Goal: Task Accomplishment & Management: Manage account settings

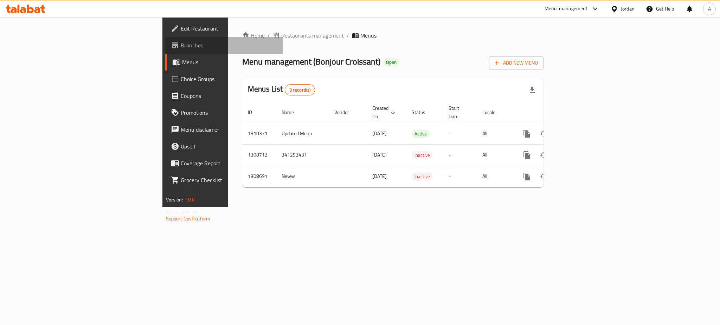
click at [181, 43] on span "Branches" at bounding box center [229, 45] width 96 height 8
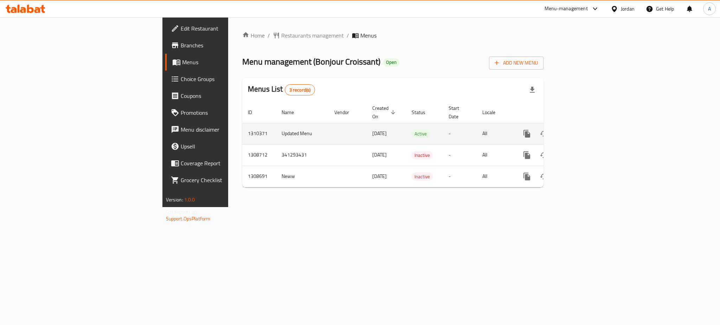
click at [586, 125] on div "enhanced table" at bounding box center [551, 133] width 67 height 17
click at [586, 125] on link "enhanced table" at bounding box center [577, 133] width 17 height 17
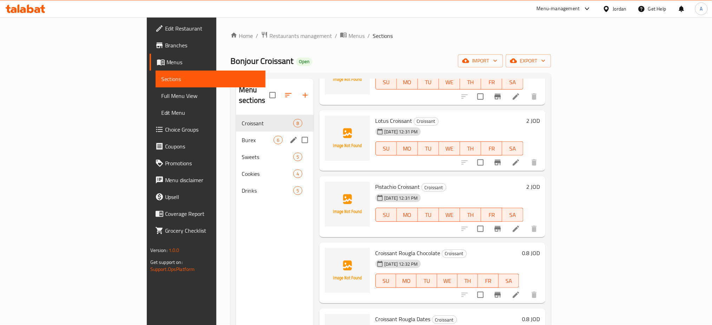
click at [242, 136] on span "Burex" at bounding box center [258, 140] width 32 height 8
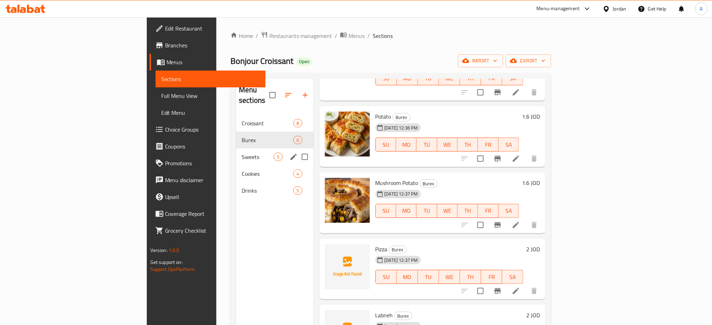
click at [242, 153] on span "Sweets" at bounding box center [258, 157] width 32 height 8
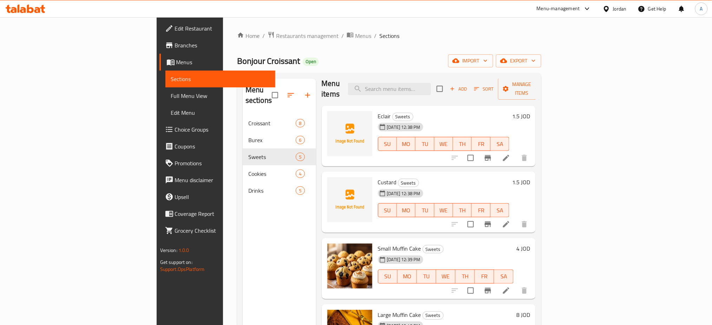
scroll to position [8, 0]
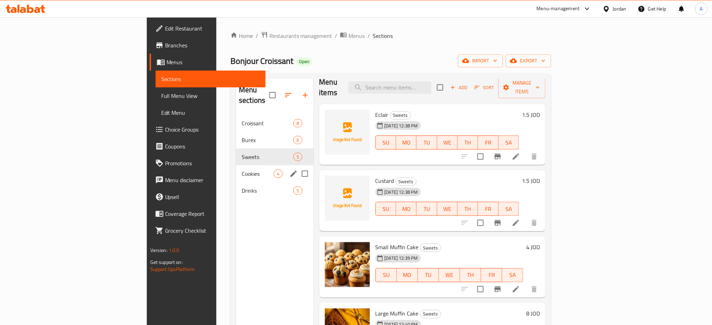
click at [242, 170] on span "Cookies" at bounding box center [258, 174] width 32 height 8
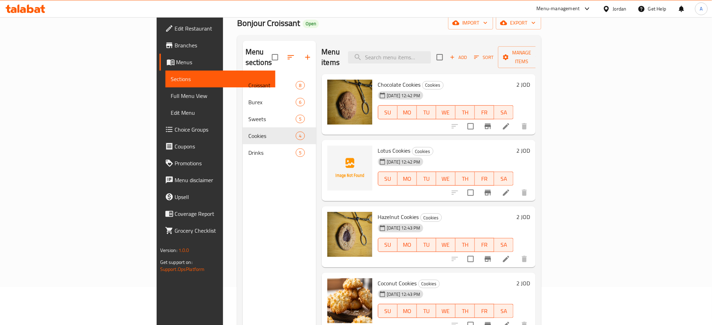
scroll to position [49, 0]
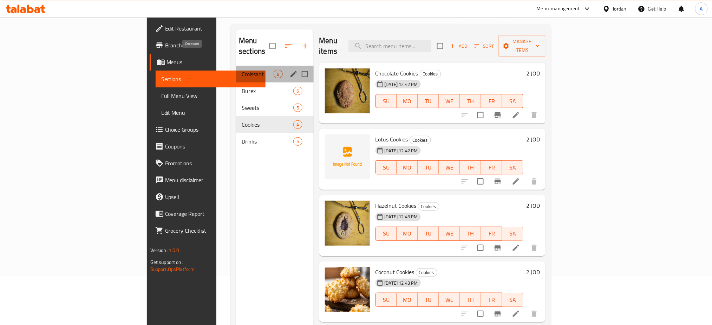
click at [242, 70] on span "Croissant" at bounding box center [258, 74] width 32 height 8
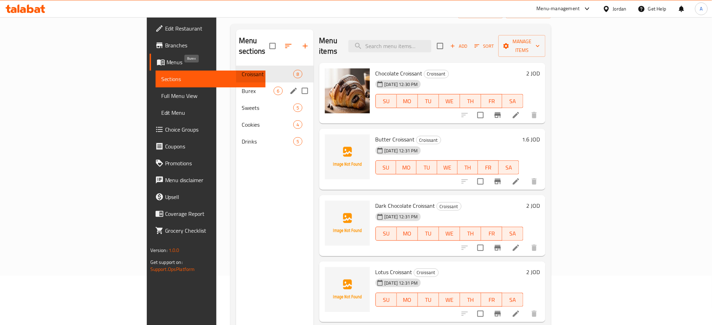
click at [242, 87] on span "Burex" at bounding box center [258, 91] width 32 height 8
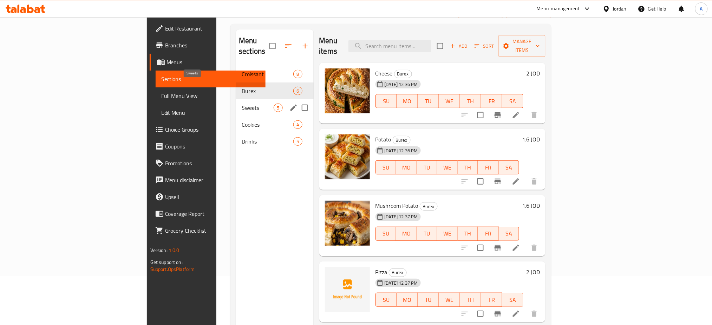
click at [242, 104] on span "Sweets" at bounding box center [258, 108] width 32 height 8
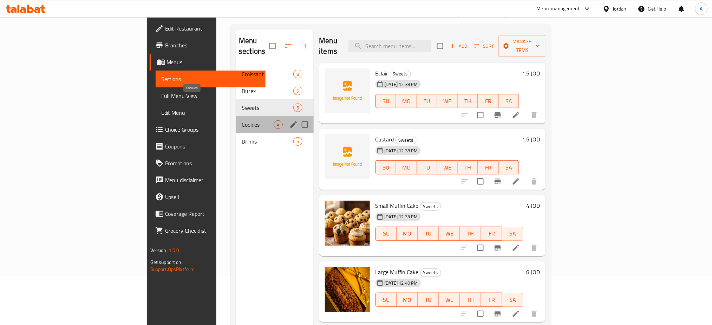
click at [242, 121] on span "Cookies" at bounding box center [258, 125] width 32 height 8
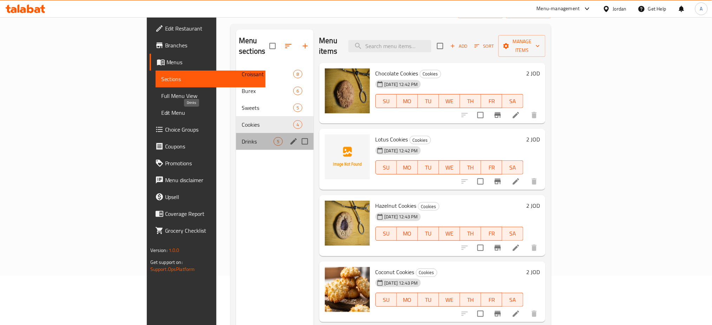
click at [242, 137] on span "Drinks" at bounding box center [258, 141] width 32 height 8
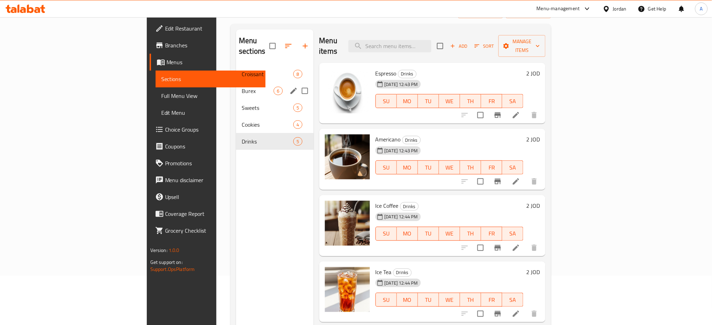
click at [236, 83] on div "Burex 6" at bounding box center [274, 91] width 77 height 17
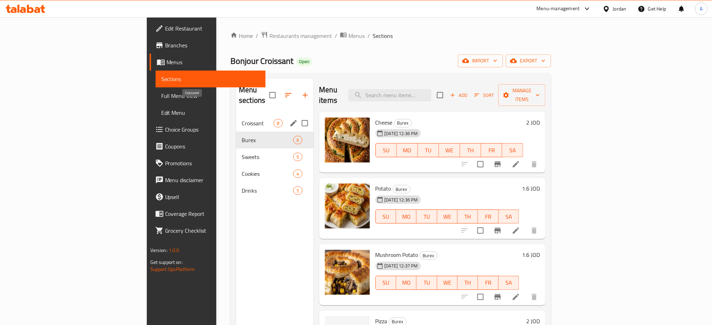
click at [242, 119] on span "Croissant" at bounding box center [258, 123] width 32 height 8
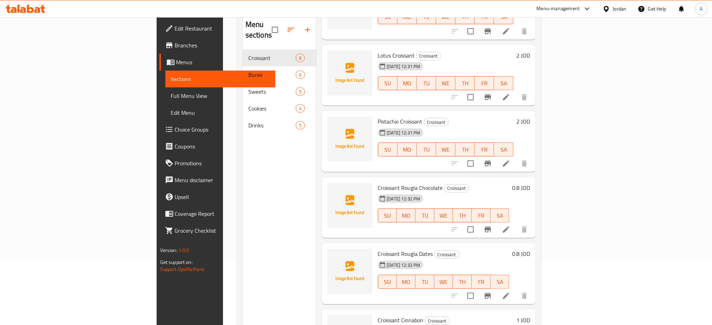
scroll to position [49, 0]
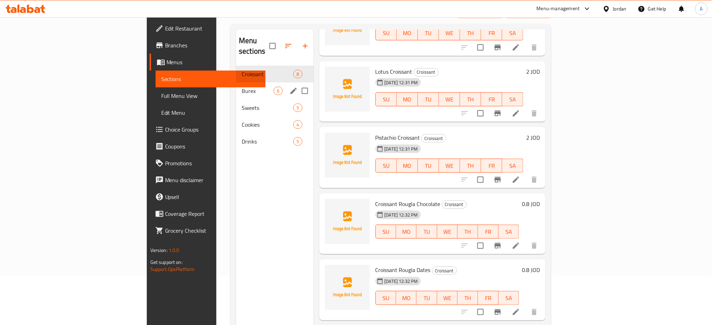
click at [242, 87] on span "Burex" at bounding box center [258, 91] width 32 height 8
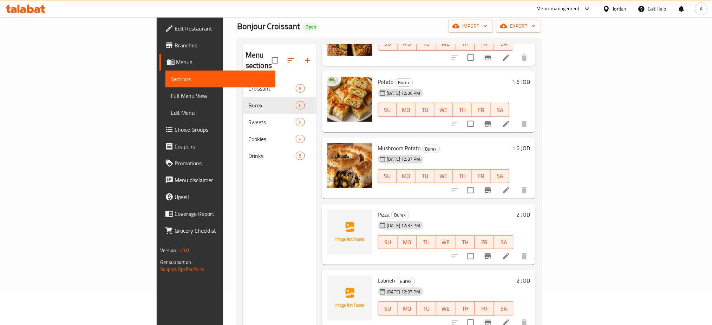
scroll to position [2, 0]
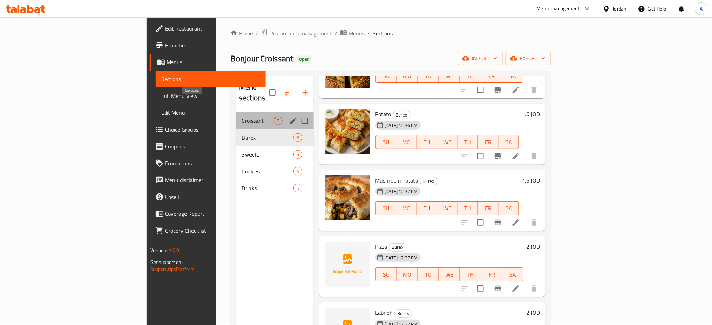
click at [242, 117] on span "Croissant" at bounding box center [258, 121] width 32 height 8
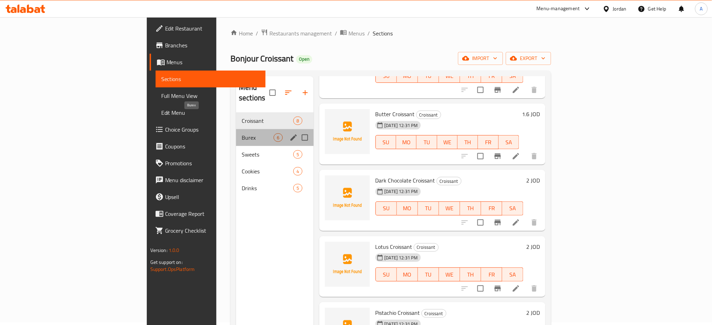
click at [242, 134] on span "Burex" at bounding box center [258, 138] width 32 height 8
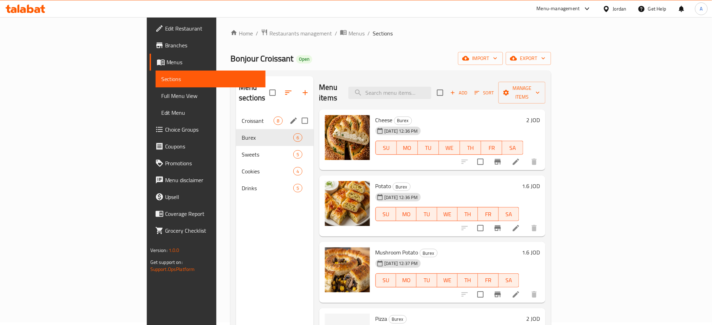
click at [242, 117] on span "Croissant" at bounding box center [258, 121] width 32 height 8
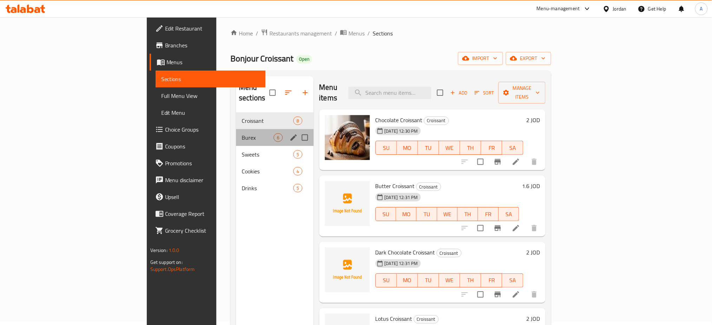
click at [236, 129] on div "Burex 6" at bounding box center [274, 137] width 77 height 17
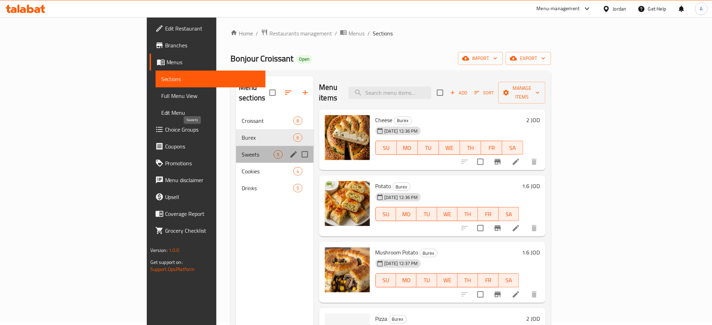
click at [242, 150] on span "Sweets" at bounding box center [258, 154] width 32 height 8
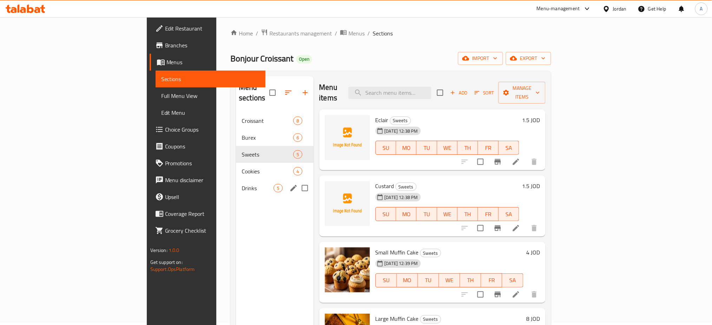
click at [236, 180] on div "Drinks 5" at bounding box center [274, 188] width 77 height 17
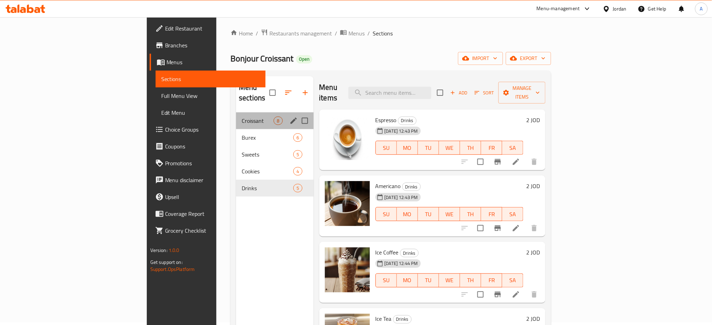
click at [236, 112] on div "Croissant 8" at bounding box center [274, 120] width 77 height 17
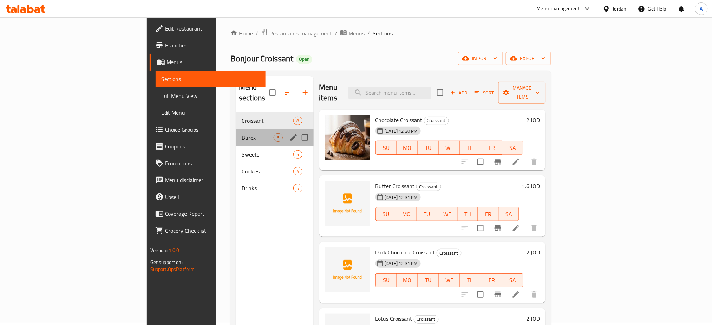
click at [236, 129] on div "Burex 6" at bounding box center [274, 137] width 77 height 17
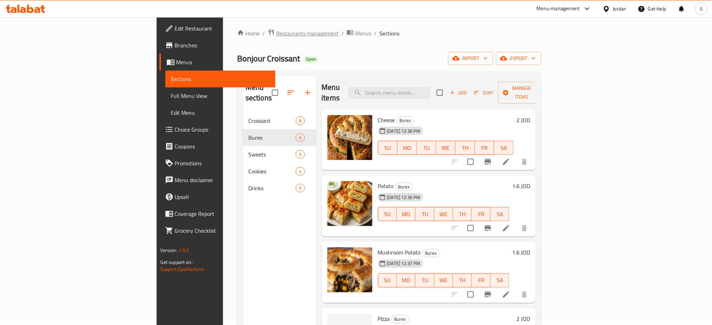
click at [276, 31] on span "Restaurants management" at bounding box center [307, 33] width 63 height 8
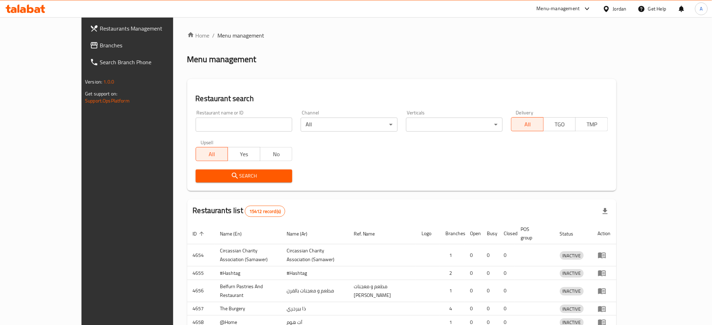
click at [187, 123] on div "Home / Menu management Menu management Restaurant search Restaurant name or ID …" at bounding box center [401, 226] width 429 height 390
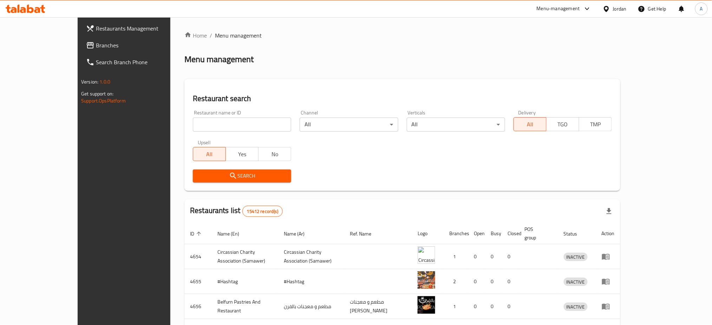
click at [96, 42] on span "Branches" at bounding box center [143, 45] width 95 height 8
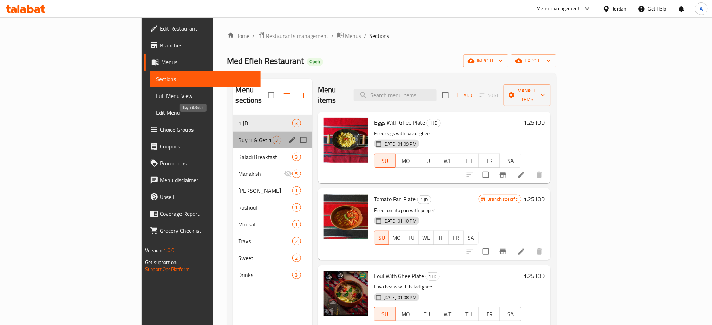
click at [239, 136] on span "Buy 1 & Get 1" at bounding box center [256, 140] width 34 height 8
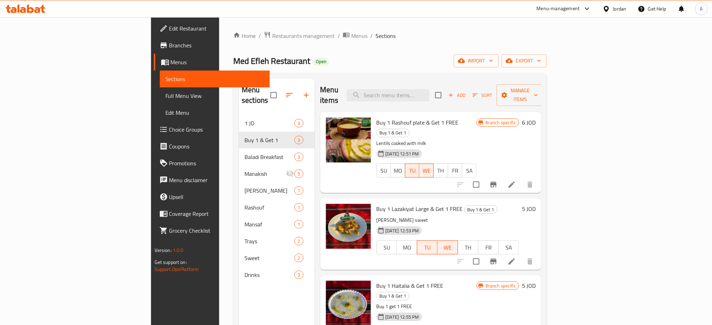
click at [522, 179] on li at bounding box center [512, 185] width 20 height 13
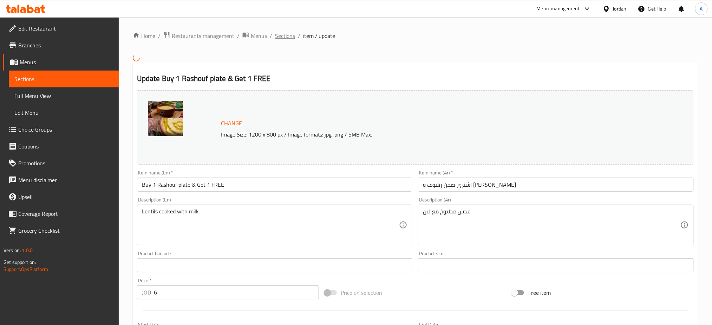
click at [275, 36] on span "Sections" at bounding box center [285, 36] width 20 height 8
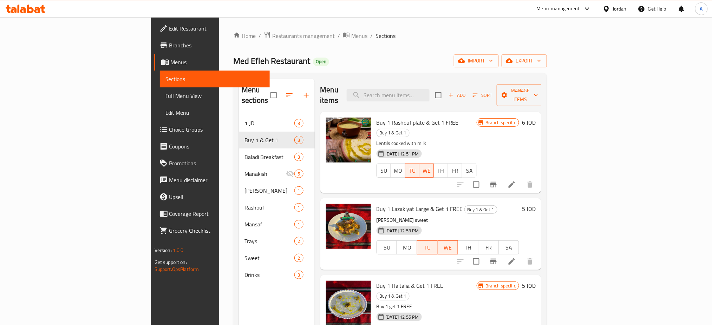
click at [377, 117] on span "Buy 1 Rashouf plate & Get 1 FREE" at bounding box center [418, 122] width 82 height 11
click at [522, 179] on li at bounding box center [512, 185] width 20 height 13
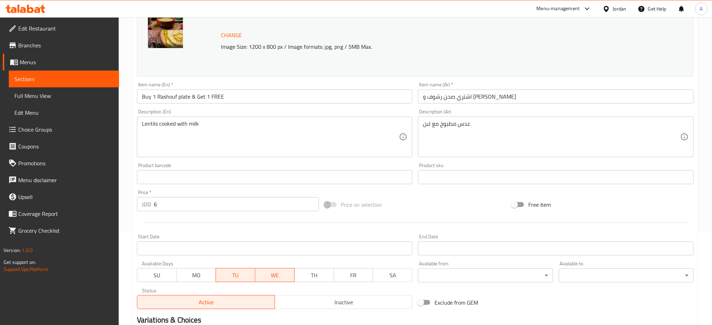
scroll to position [150, 0]
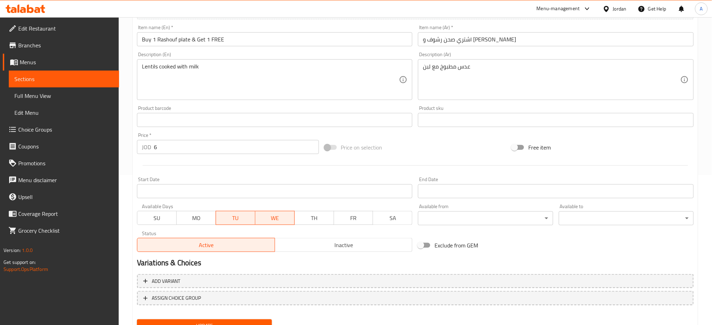
click at [367, 231] on div "Active Inactive" at bounding box center [275, 241] width 276 height 21
click at [364, 240] on span "Inactive" at bounding box center [344, 245] width 132 height 10
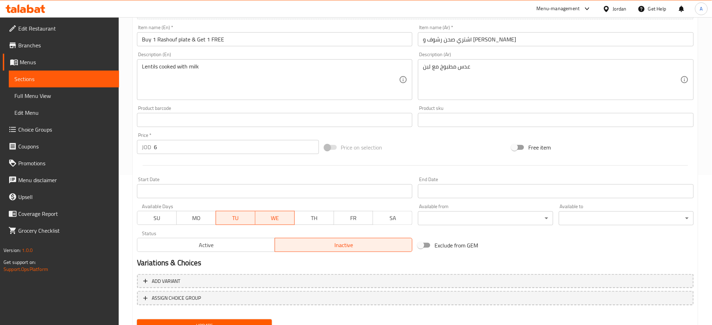
drag, startPoint x: 269, startPoint y: 292, endPoint x: 265, endPoint y: 292, distance: 3.9
click at [268, 320] on button "Update" at bounding box center [204, 326] width 135 height 13
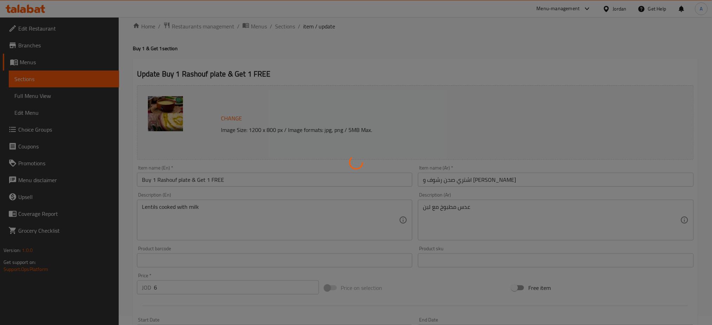
scroll to position [0, 0]
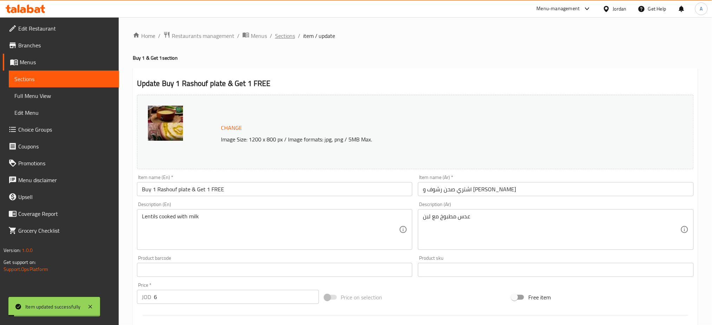
click at [275, 36] on span "Sections" at bounding box center [285, 36] width 20 height 8
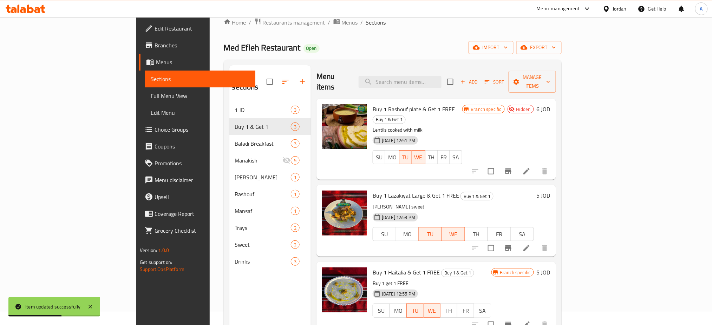
scroll to position [2, 0]
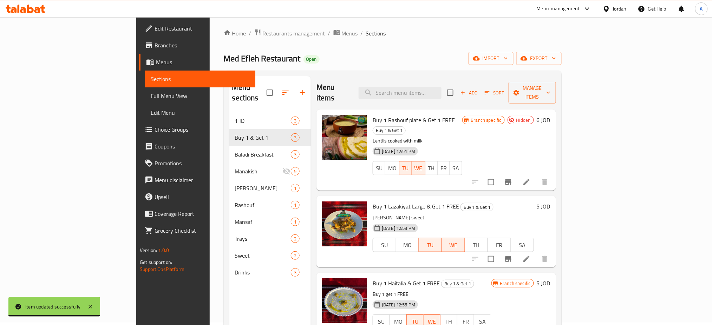
click at [373, 201] on span "Buy 1 Lazakiyat Large & Get 1 FREE" at bounding box center [416, 206] width 86 height 11
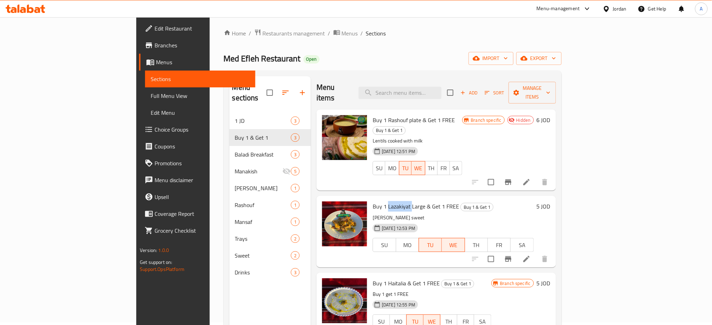
click at [373, 201] on span "Buy 1 Lazakiyat Large & Get 1 FREE" at bounding box center [416, 206] width 86 height 11
copy h6 "Buy 1 Lazakiyat Large & Get 1 FREE"
click at [373, 278] on span "Buy 1 Haitalia & Get 1 FREE" at bounding box center [406, 283] width 67 height 11
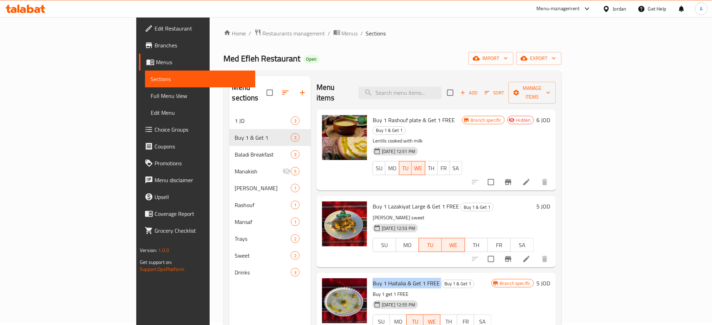
click at [373, 278] on span "Buy 1 Haitalia & Get 1 FREE" at bounding box center [406, 283] width 67 height 11
copy h6 "Buy 1 Haitalia & Get 1 FREE"
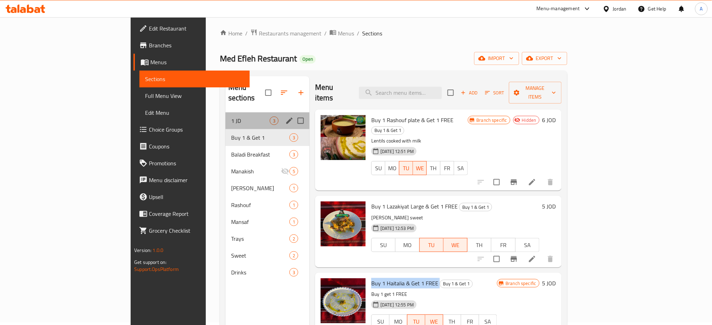
click at [231, 117] on span "1 JD" at bounding box center [250, 121] width 39 height 8
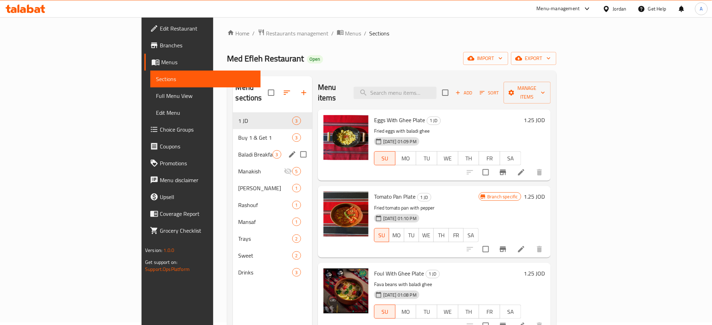
click at [239, 150] on span "Baladi Breakfast" at bounding box center [256, 154] width 34 height 8
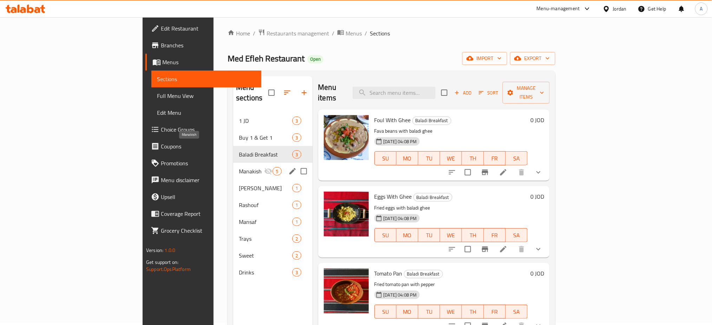
click at [239, 167] on span "Manakish" at bounding box center [251, 171] width 25 height 8
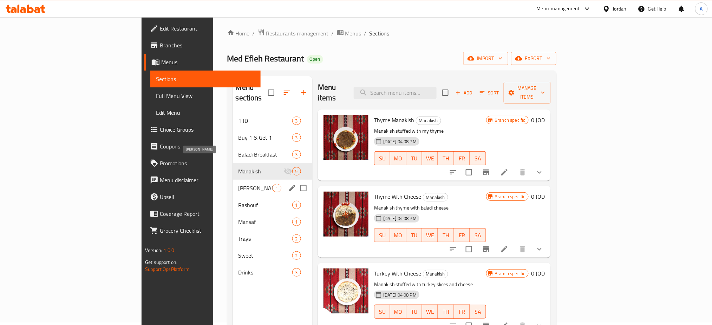
click at [239, 184] on span "[PERSON_NAME]" at bounding box center [256, 188] width 34 height 8
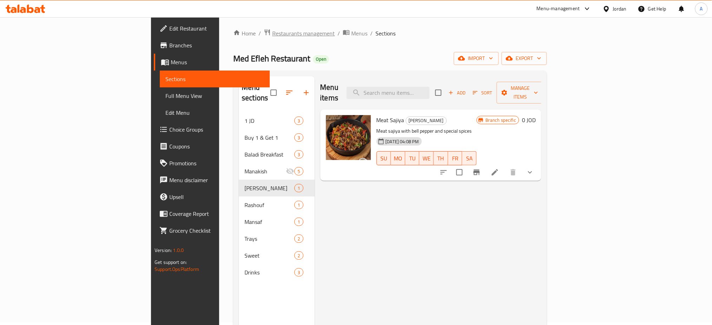
click at [272, 32] on span "Restaurants management" at bounding box center [303, 33] width 63 height 8
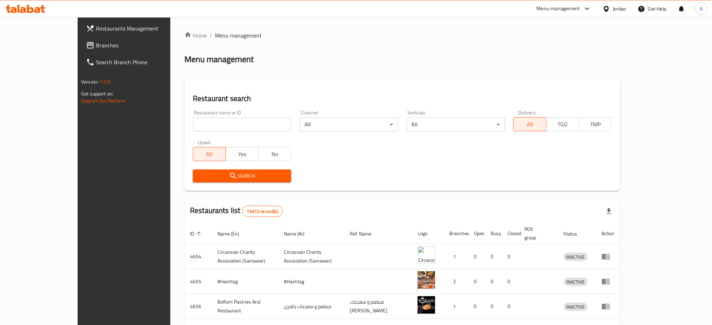
click at [96, 41] on span "Branches" at bounding box center [143, 45] width 95 height 8
